Goal: Task Accomplishment & Management: Manage account settings

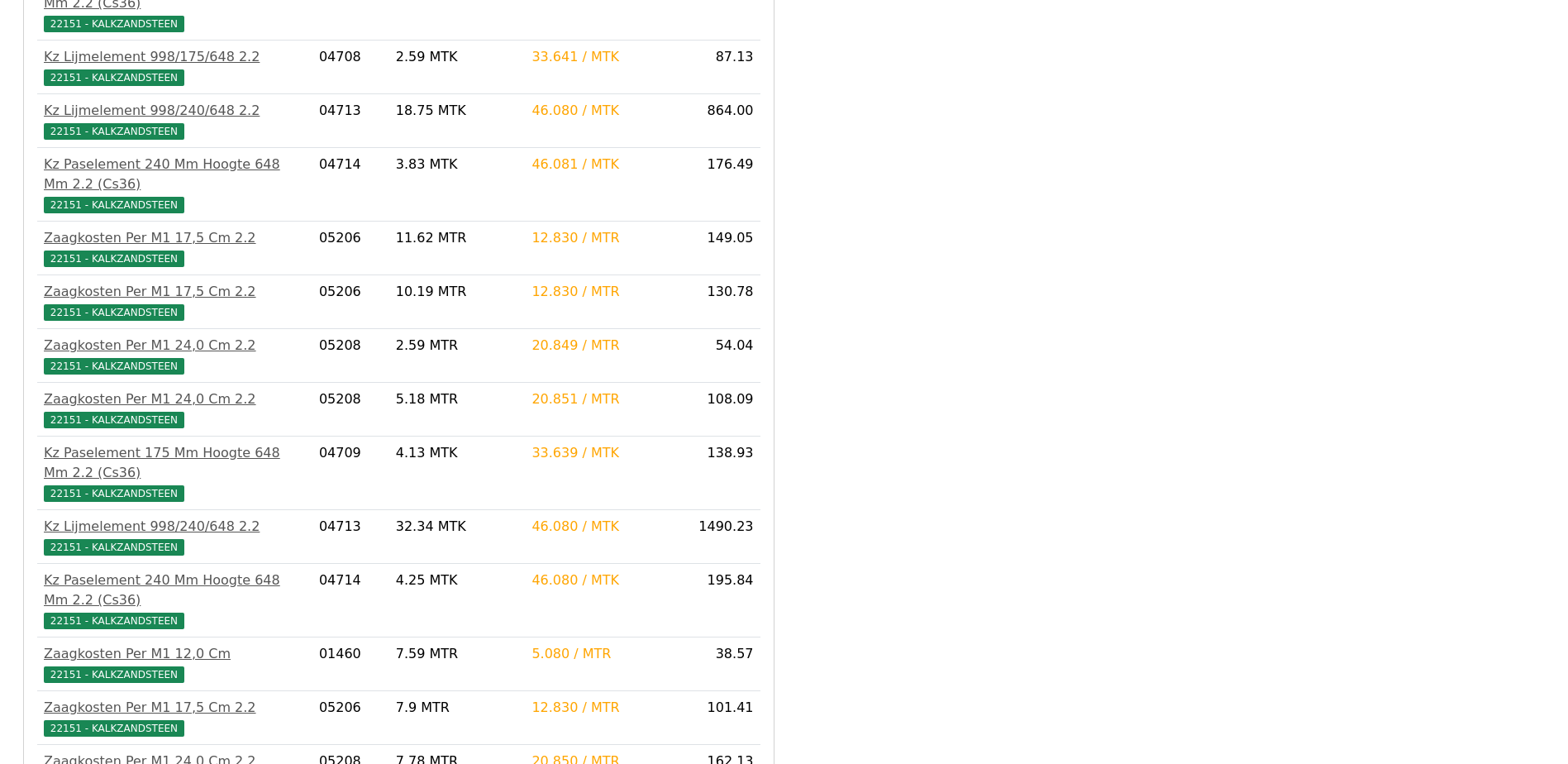
scroll to position [1819, 0]
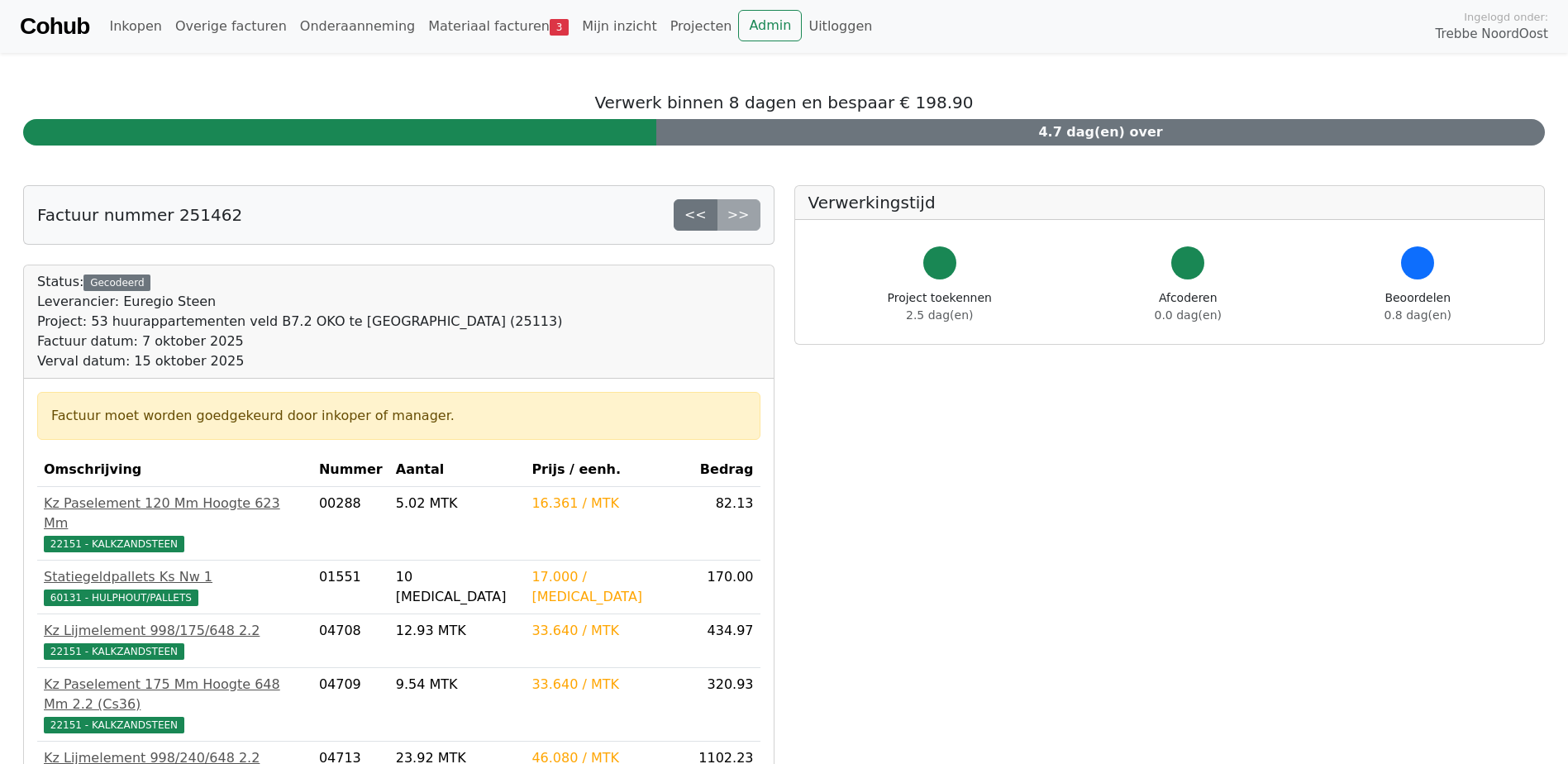
scroll to position [1817, 0]
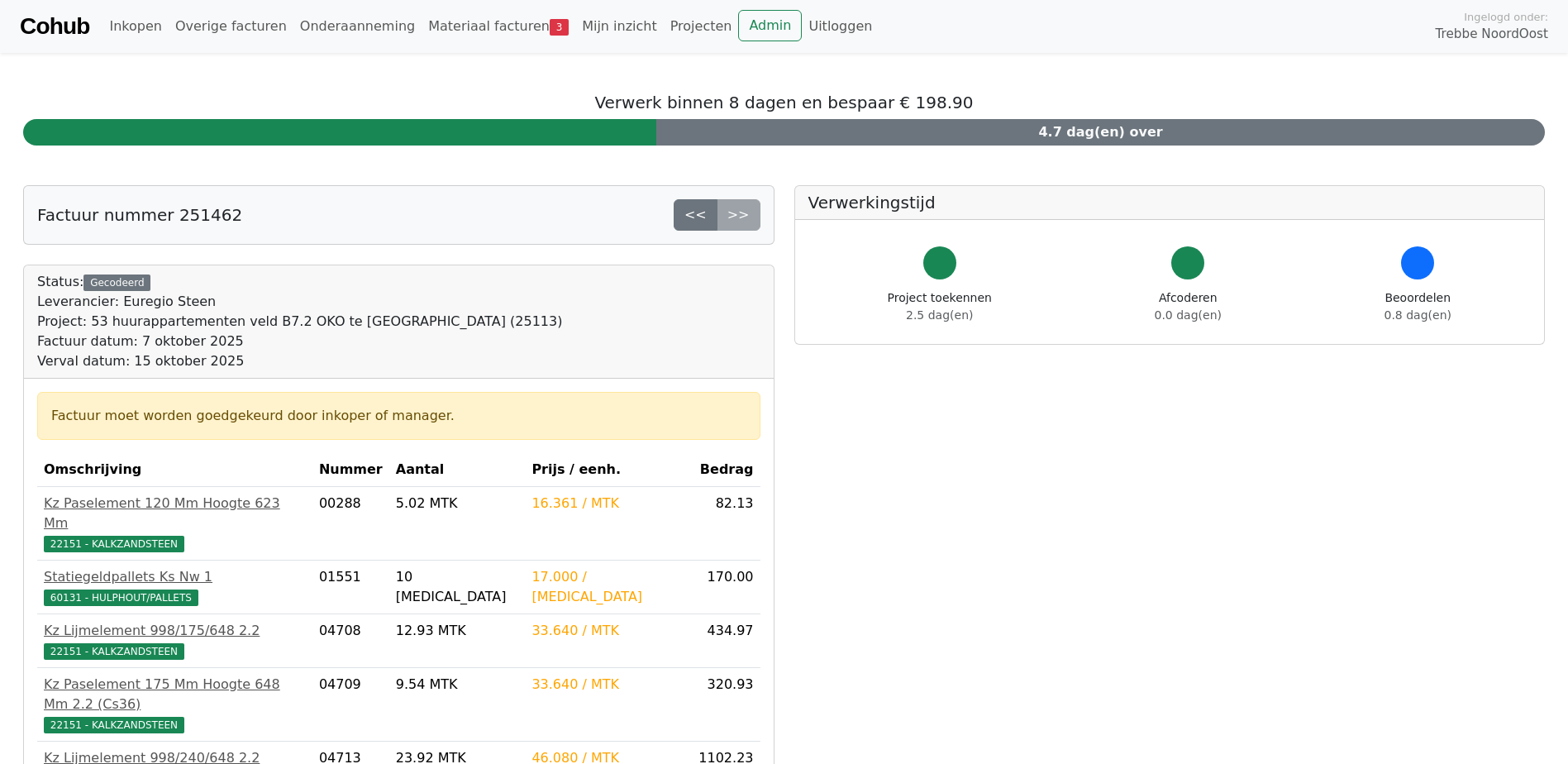
scroll to position [1815, 0]
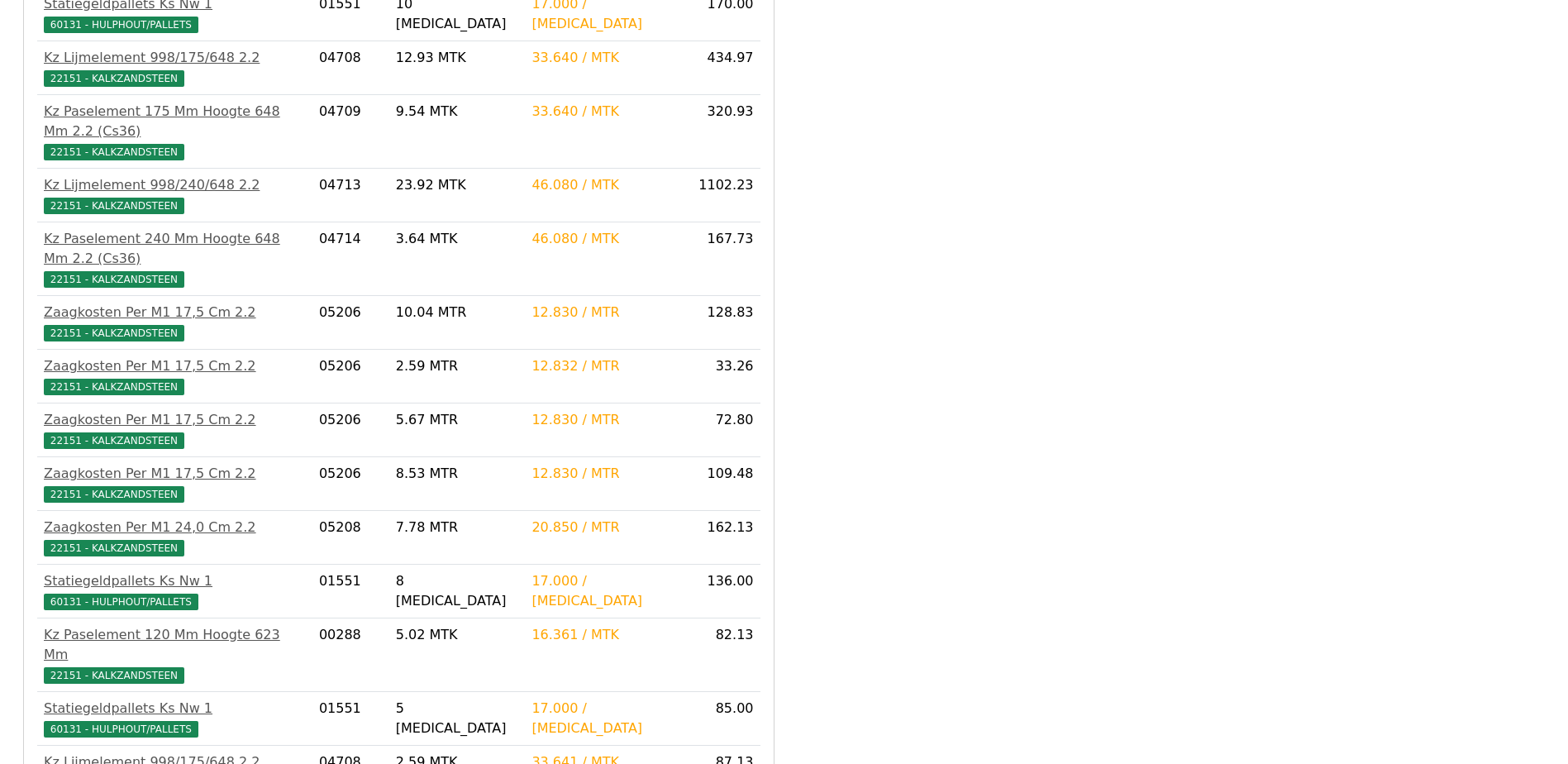
scroll to position [247, 0]
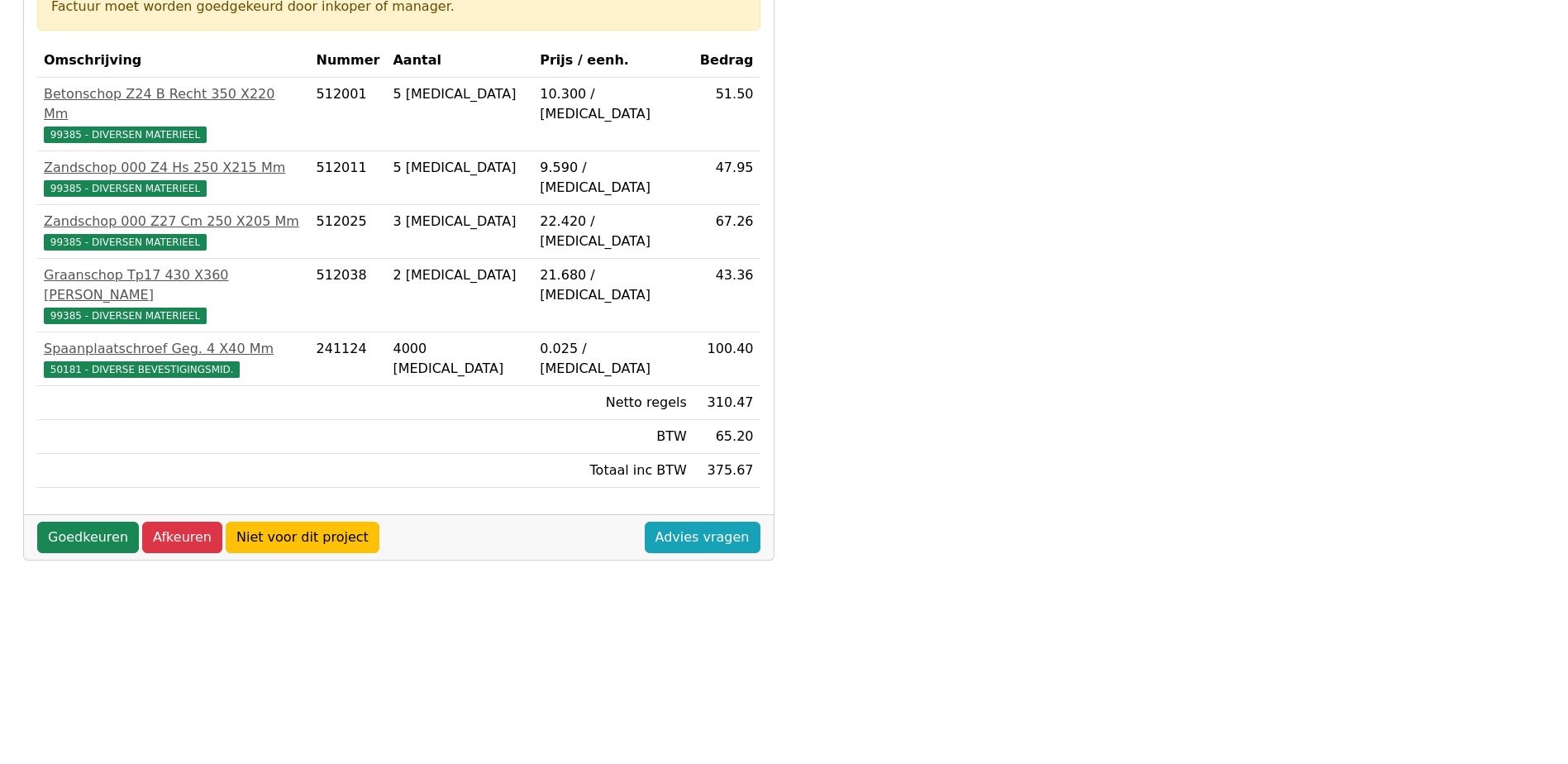
scroll to position [331, 0]
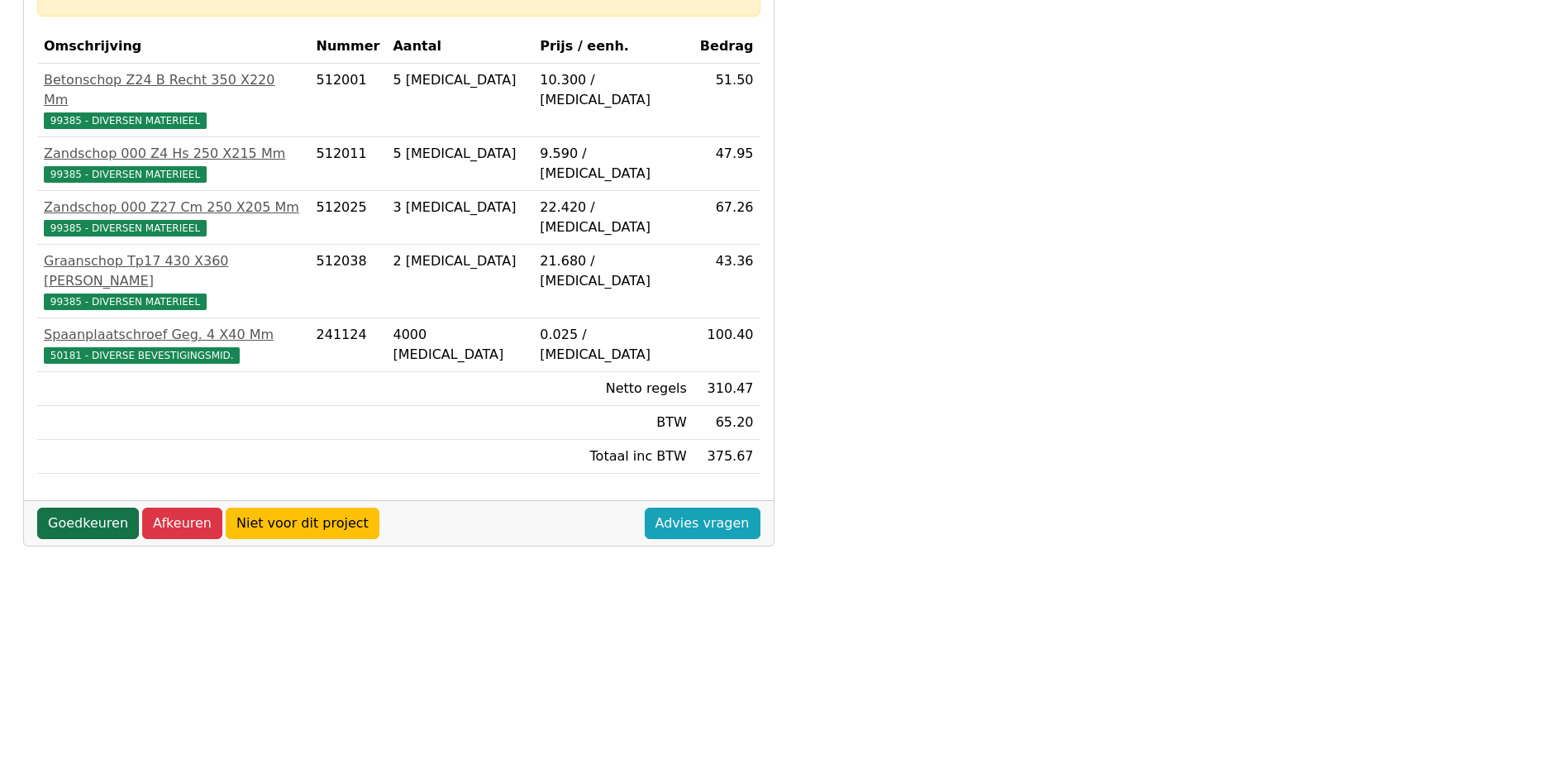
click at [85, 508] on link "Goedkeuren" at bounding box center [88, 524] width 101 height 32
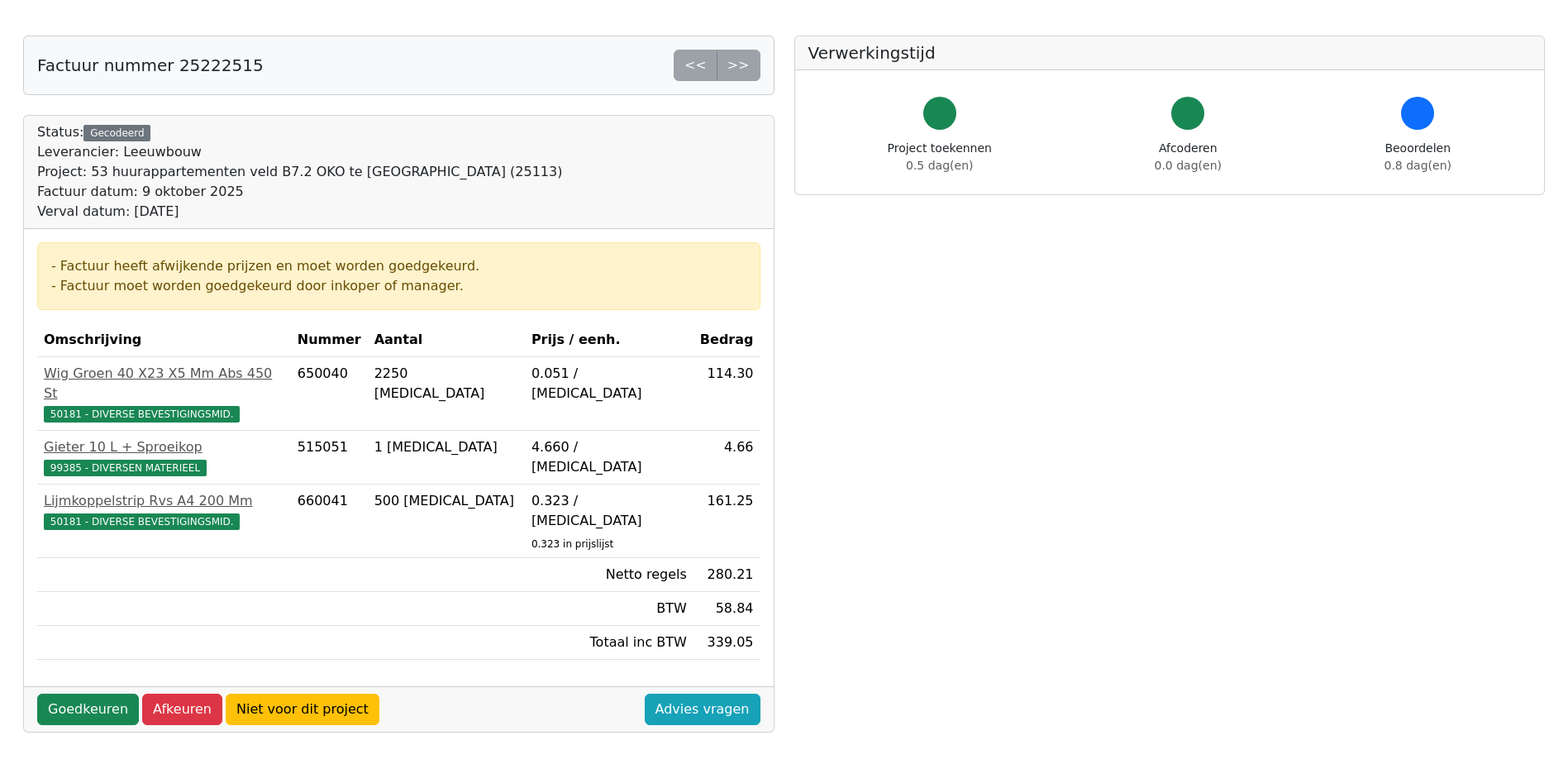
scroll to position [83, 0]
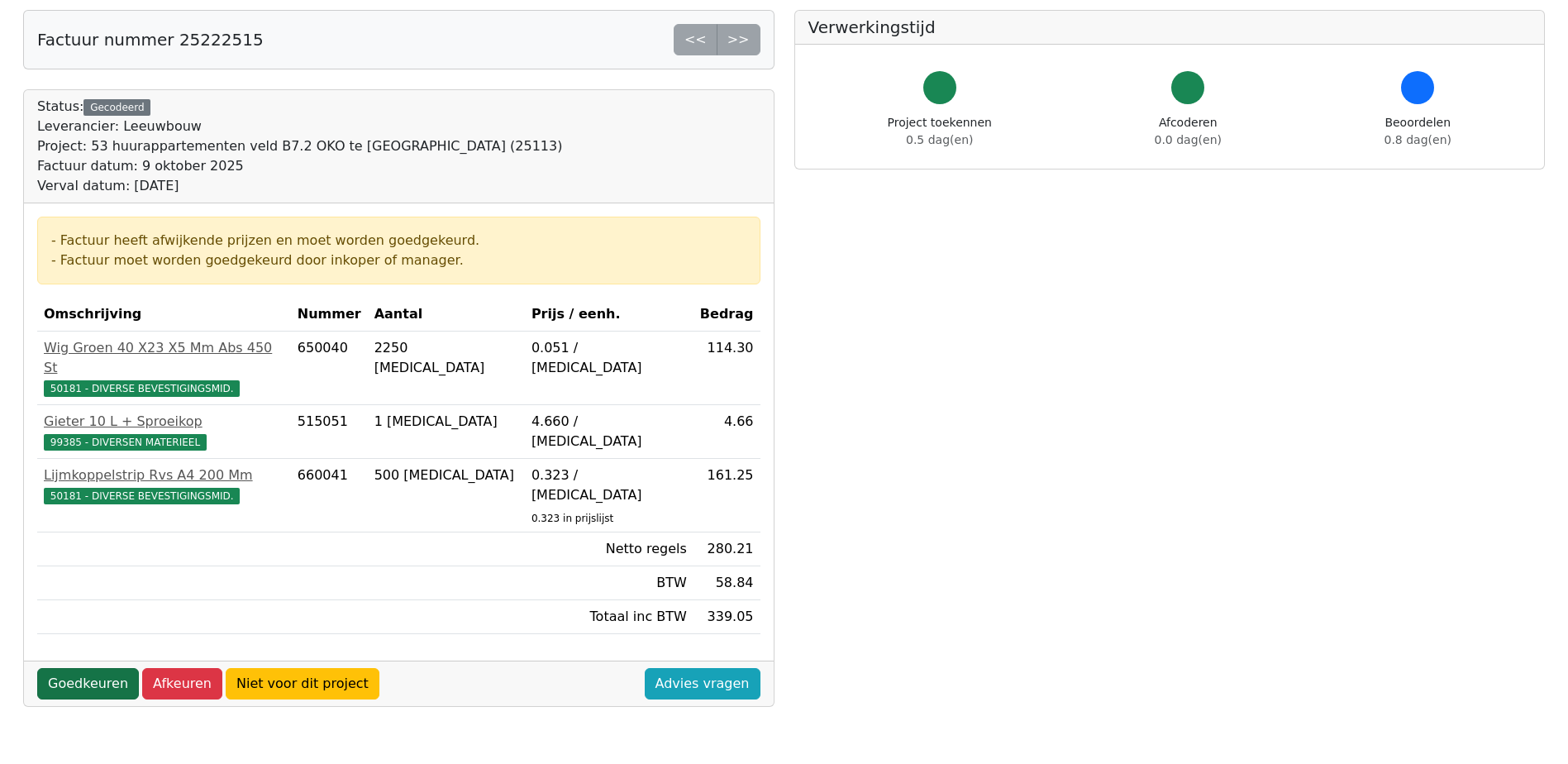
click at [94, 668] on link "Goedkeuren" at bounding box center [88, 684] width 101 height 32
